Goal: Information Seeking & Learning: Learn about a topic

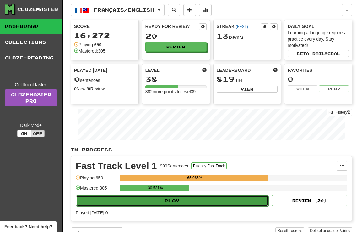
click at [165, 200] on button "Play" at bounding box center [172, 200] width 193 height 11
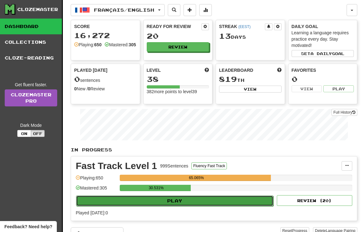
select select "**"
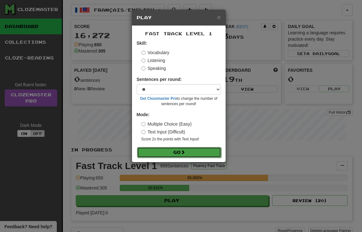
click at [175, 153] on button "Go" at bounding box center [179, 152] width 84 height 11
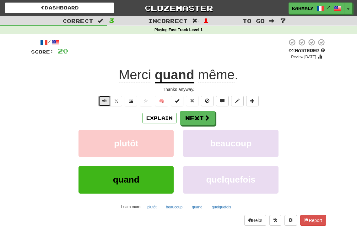
click at [102, 101] on button "Text-to-speech controls" at bounding box center [104, 101] width 13 height 11
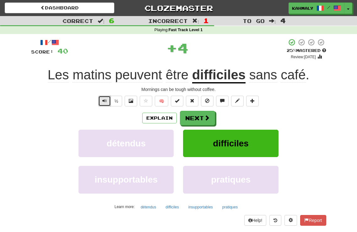
click at [102, 101] on button "Text-to-speech controls" at bounding box center [104, 101] width 13 height 11
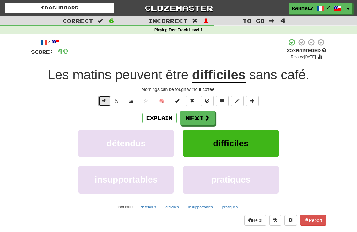
click at [102, 100] on span "Text-to-speech controls" at bounding box center [104, 100] width 4 height 4
click at [105, 101] on span "Text-to-speech controls" at bounding box center [104, 100] width 4 height 4
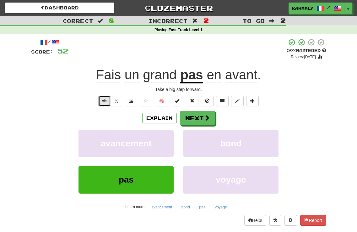
click at [101, 97] on button "Text-to-speech controls" at bounding box center [104, 101] width 13 height 11
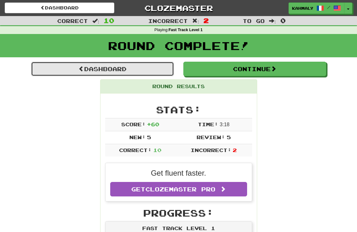
click at [96, 69] on link "Dashboard" at bounding box center [102, 69] width 143 height 14
